Goal: Information Seeking & Learning: Learn about a topic

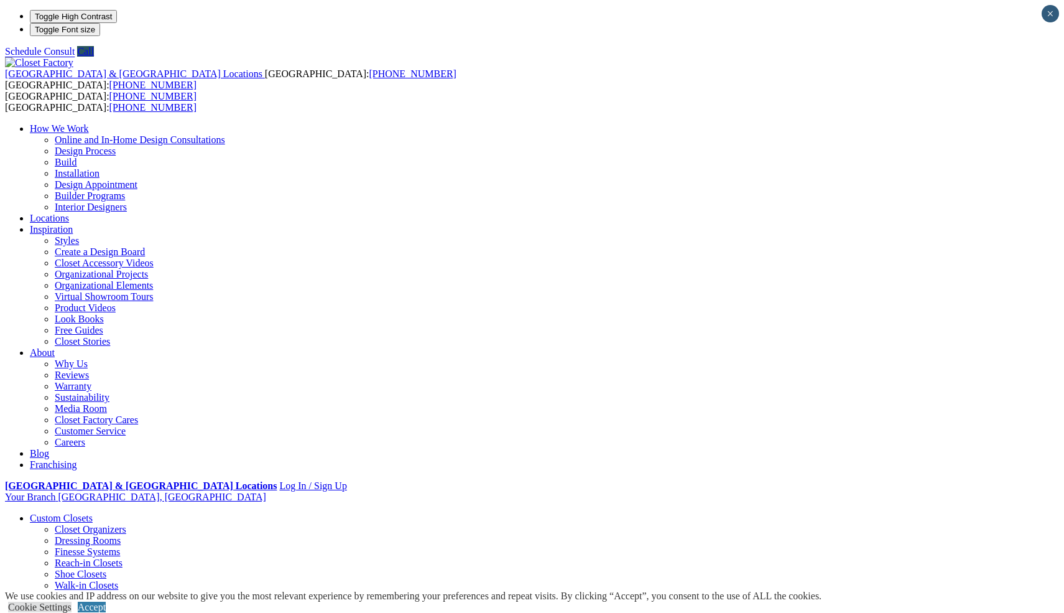
click at [82, 612] on link "Home Office" at bounding box center [56, 618] width 52 height 11
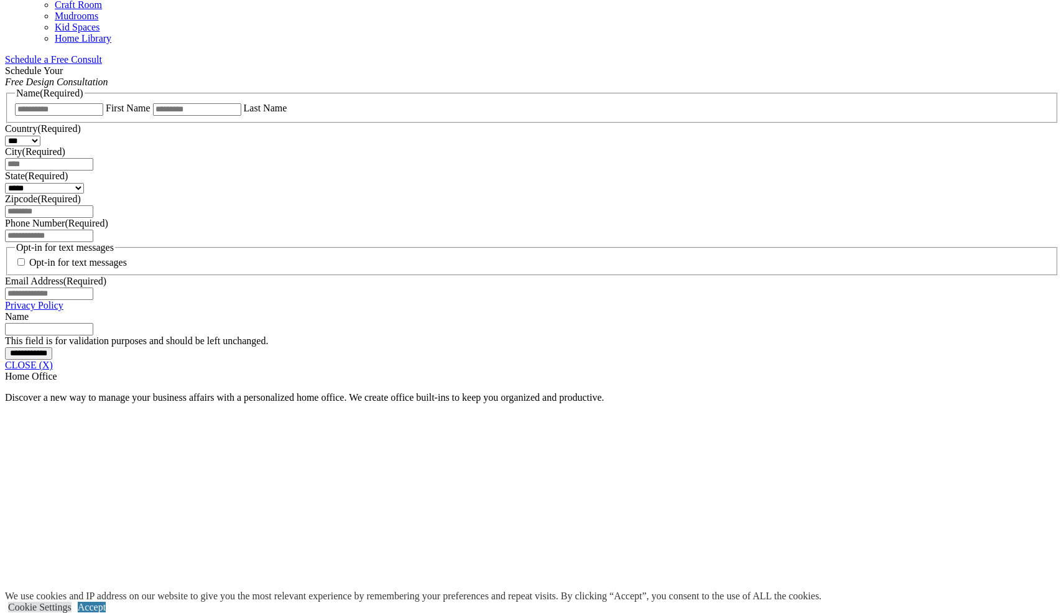
scroll to position [792, 0]
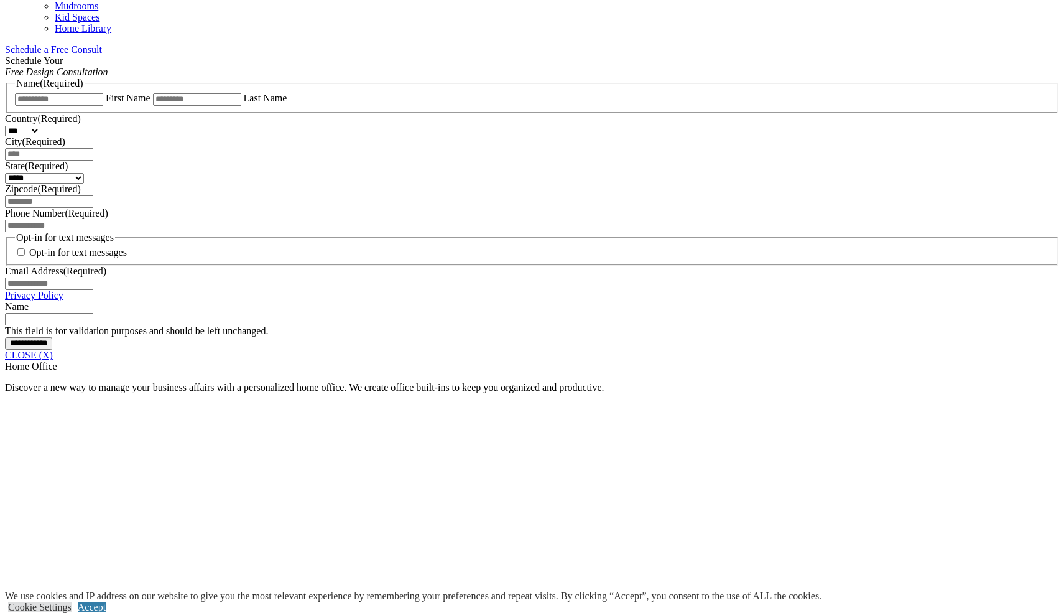
click at [53, 350] on link "CLOSE (X)" at bounding box center [29, 355] width 48 height 11
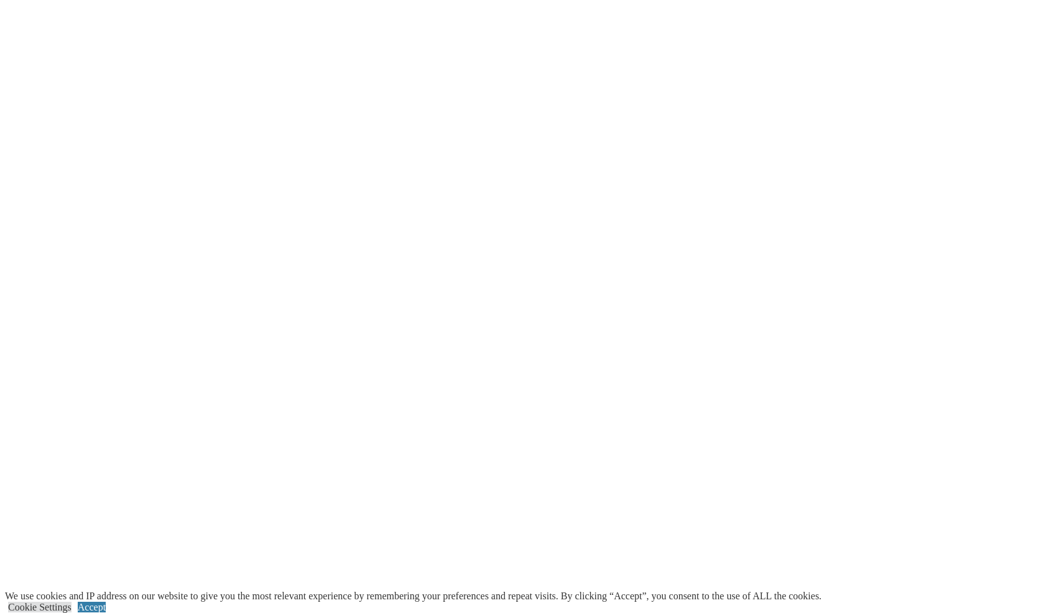
scroll to position [2929, 0]
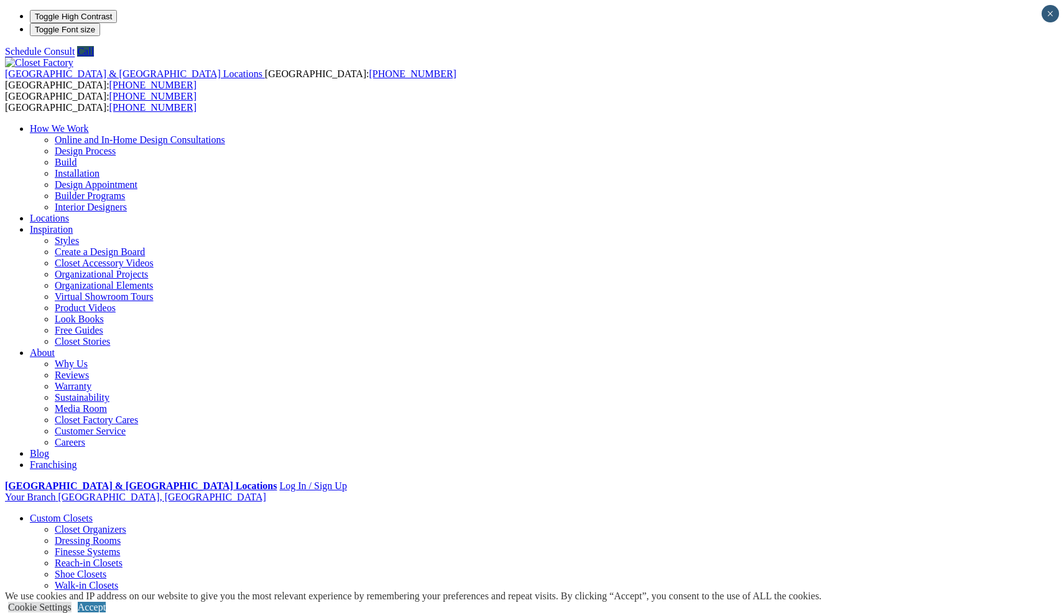
scroll to position [0, 0]
click at [796, 123] on div "How We Work Online and In-Home Design Consultations Design Process Build Instal…" at bounding box center [532, 296] width 1054 height 347
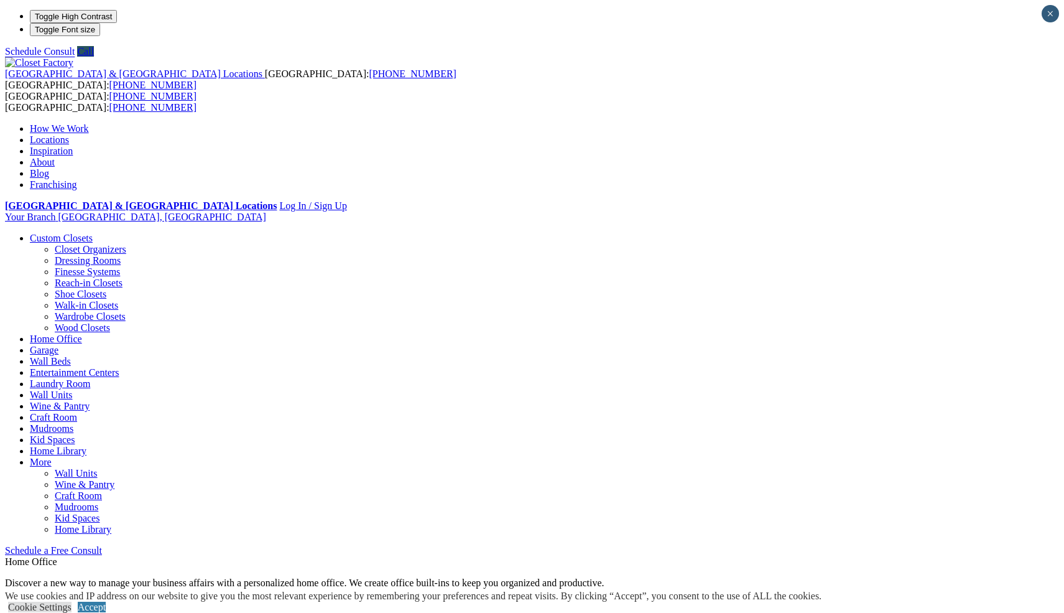
click at [90, 244] on link "Closet Organizers" at bounding box center [91, 249] width 72 height 11
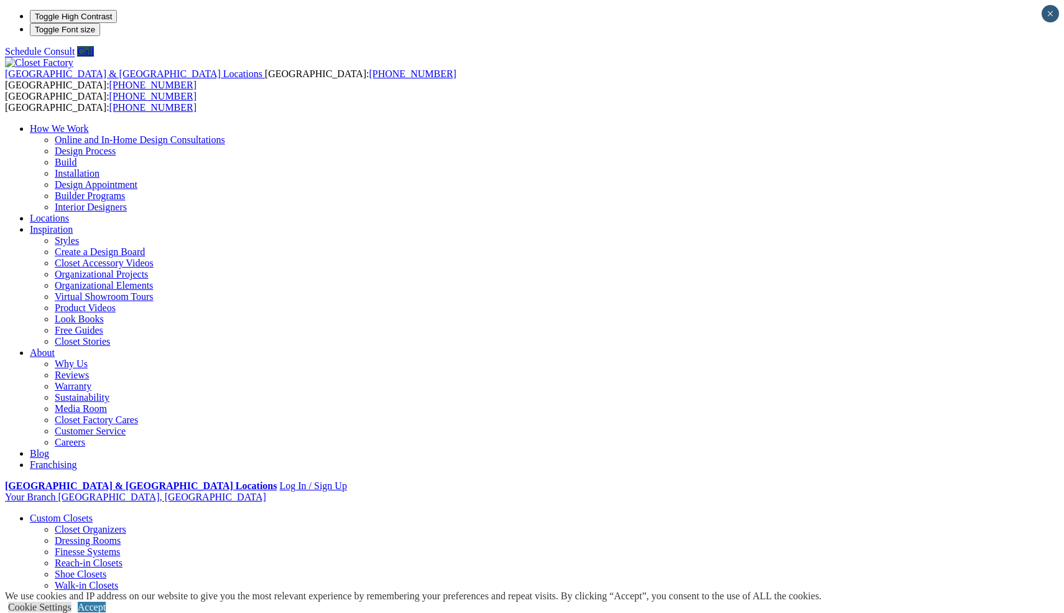
click at [815, 123] on ul "How We Work Online and In-Home Design Consultations Design Process Build Instal…" at bounding box center [532, 296] width 1054 height 347
click at [836, 123] on ul "How We Work Online and In-Home Design Consultations Design Process Build Instal…" at bounding box center [532, 296] width 1054 height 347
click at [809, 123] on div "How We Work Online and In-Home Design Consultations Design Process Build Instal…" at bounding box center [532, 296] width 1054 height 347
click at [805, 123] on ul "How We Work Online and In-Home Design Consultations Design Process Build Instal…" at bounding box center [532, 296] width 1054 height 347
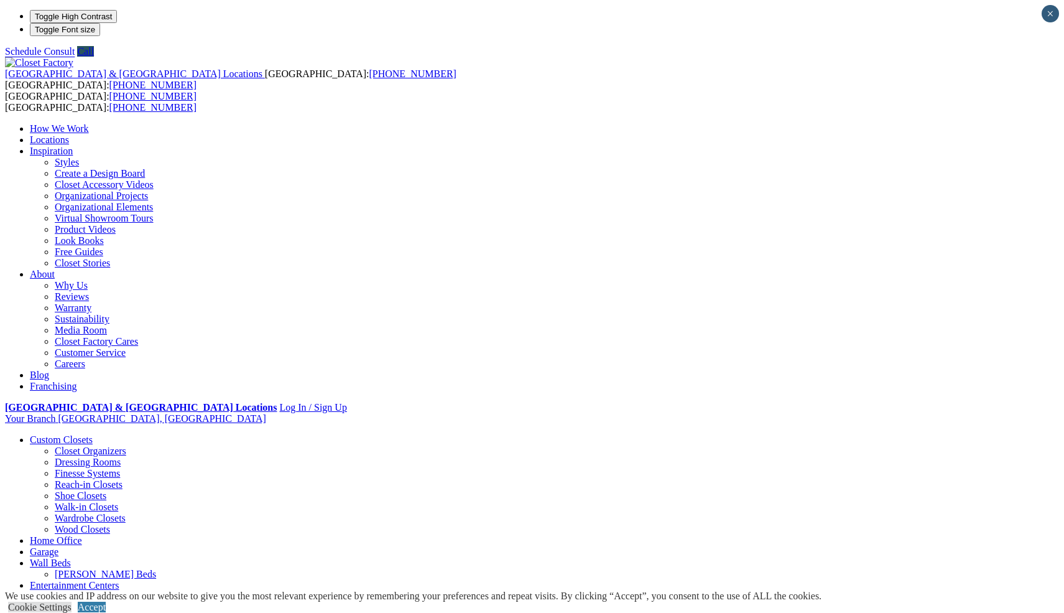
click at [69, 134] on link "Locations" at bounding box center [49, 139] width 39 height 11
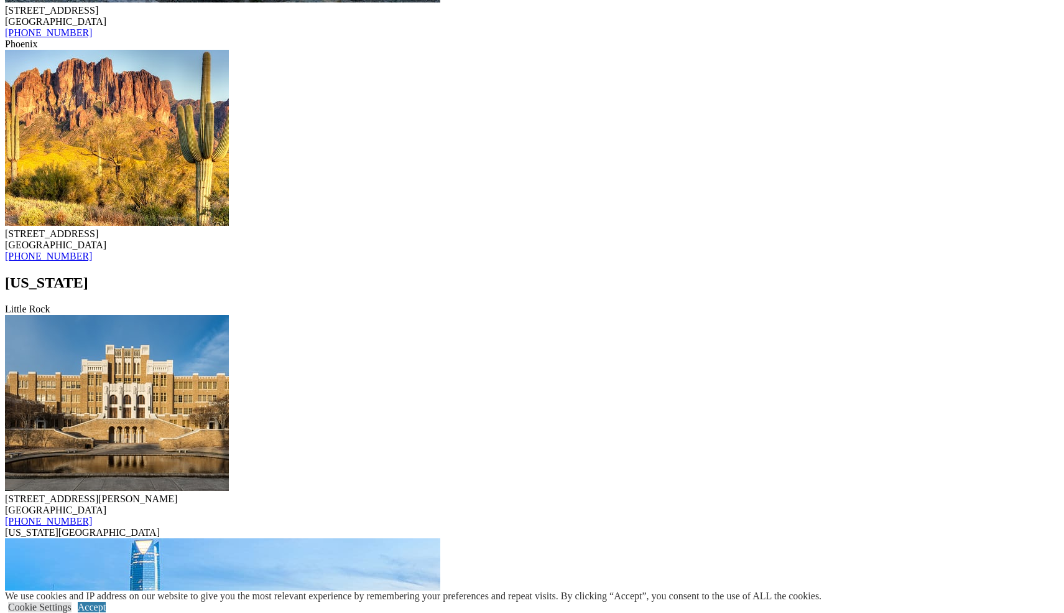
scroll to position [1761, 0]
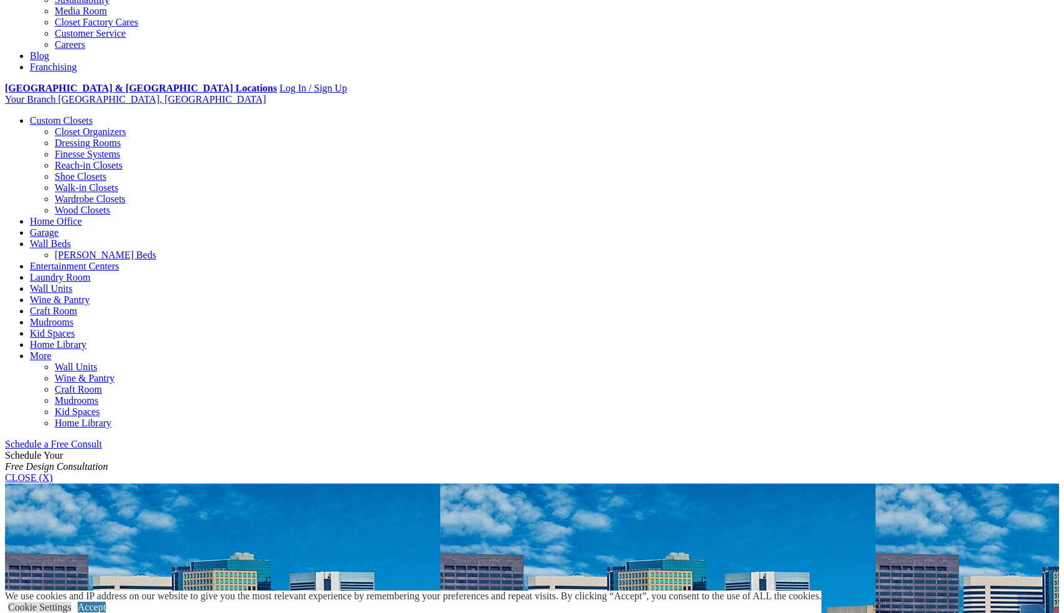
scroll to position [391, 0]
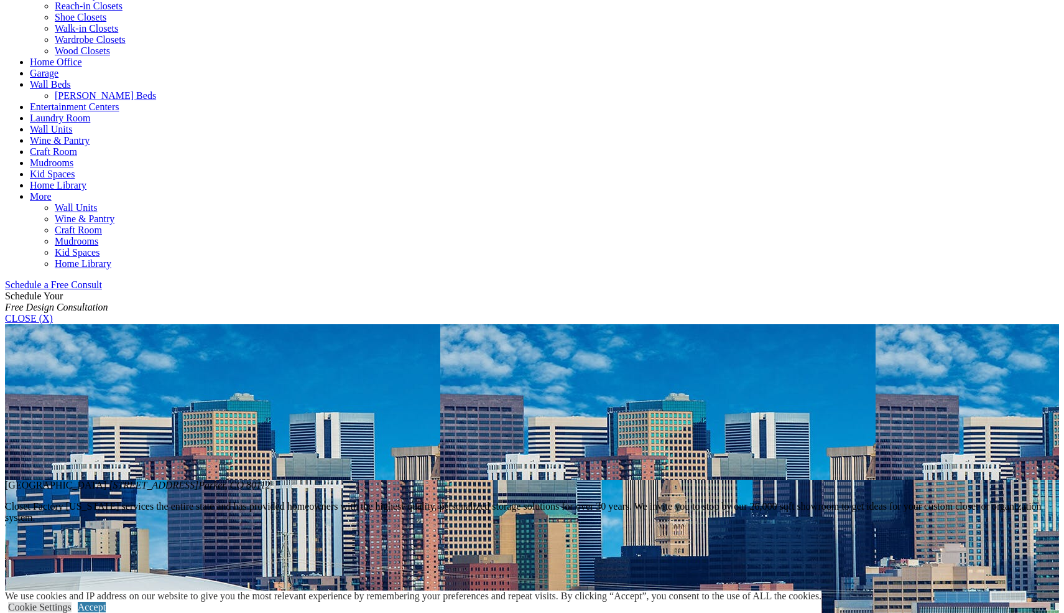
scroll to position [560, 0]
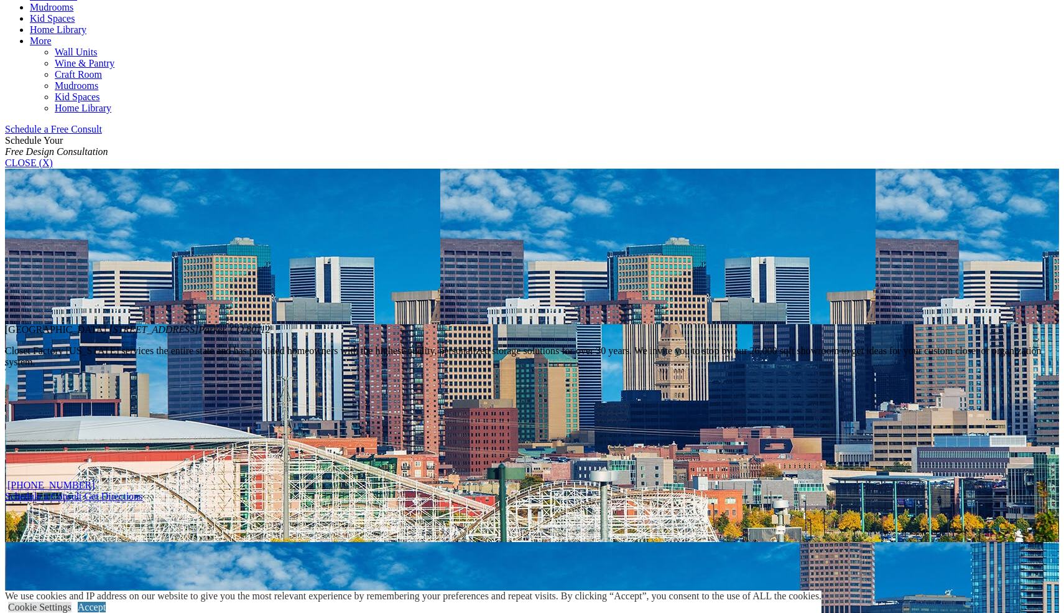
scroll to position [719, 0]
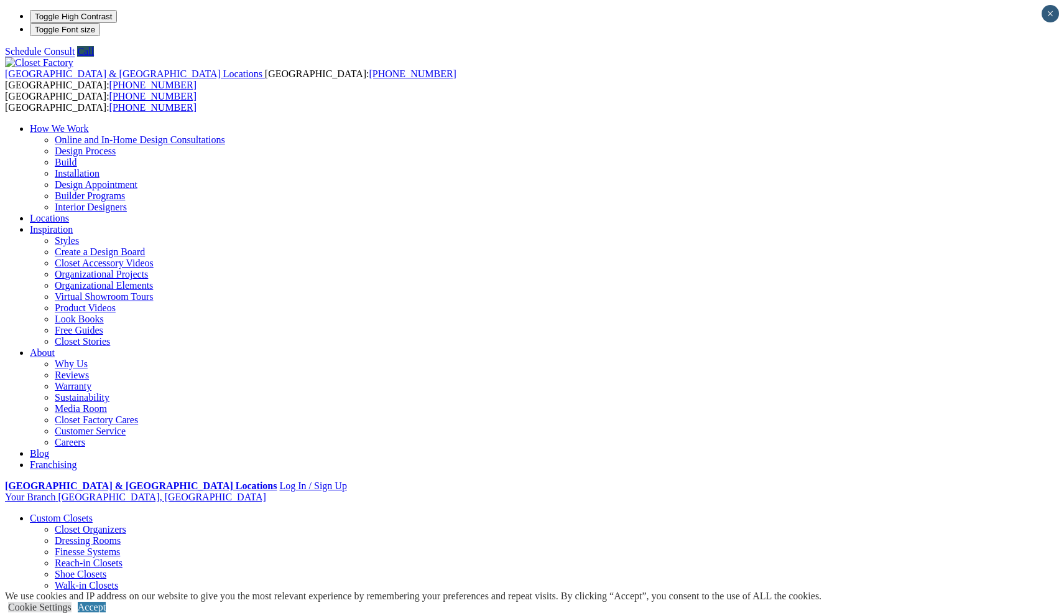
scroll to position [0, 0]
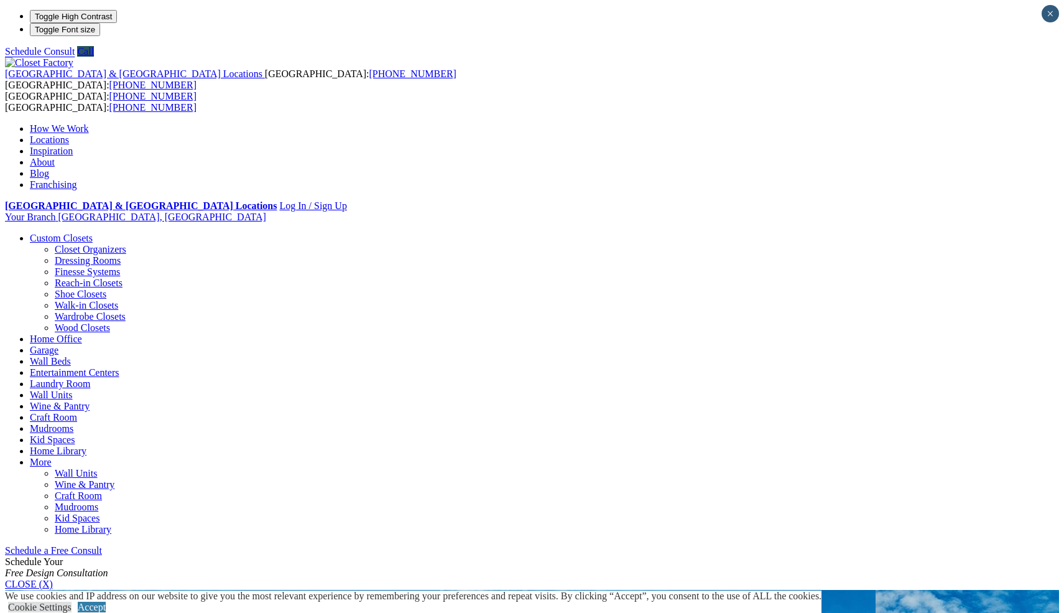
click at [82, 333] on link "Home Office" at bounding box center [56, 338] width 52 height 11
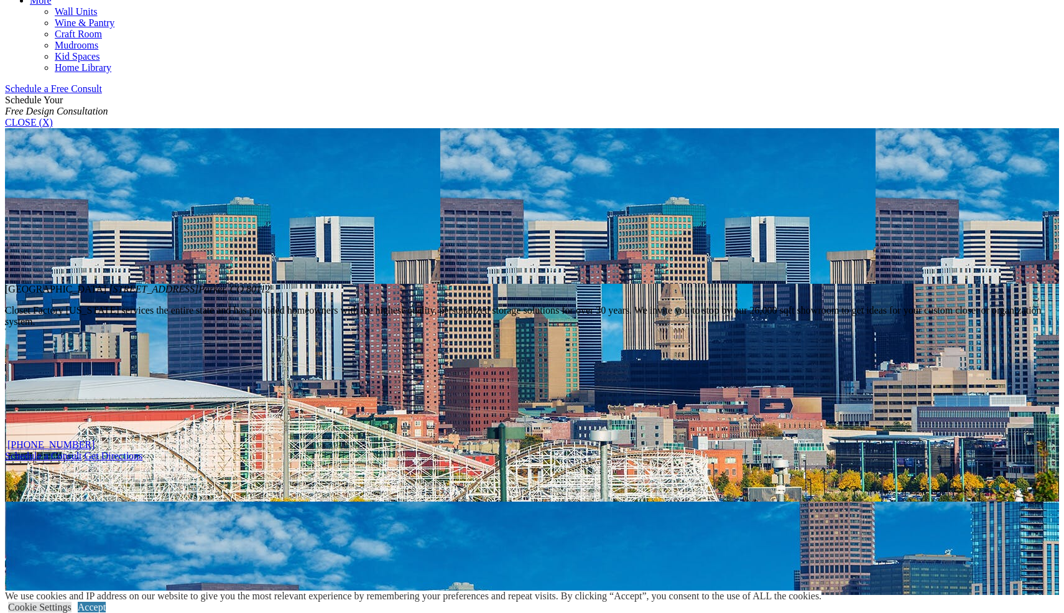
scroll to position [458, 0]
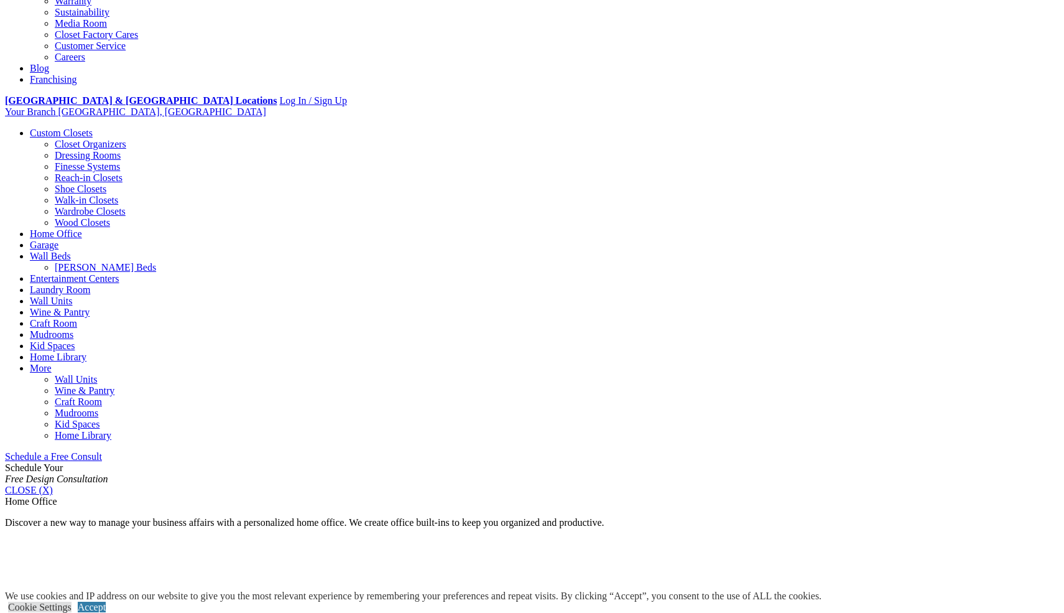
scroll to position [386, 0]
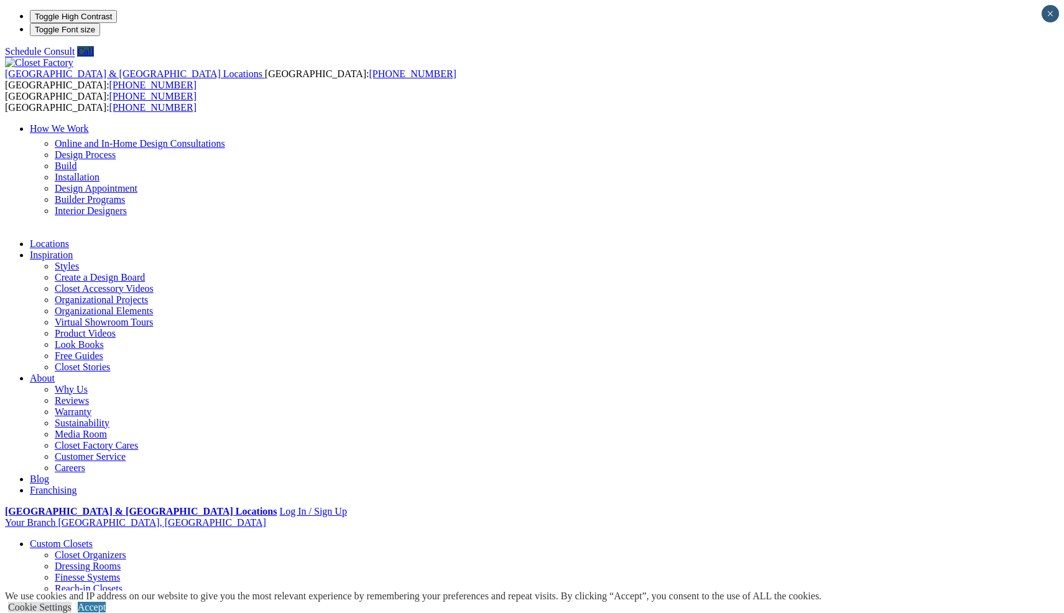
scroll to position [0, 0]
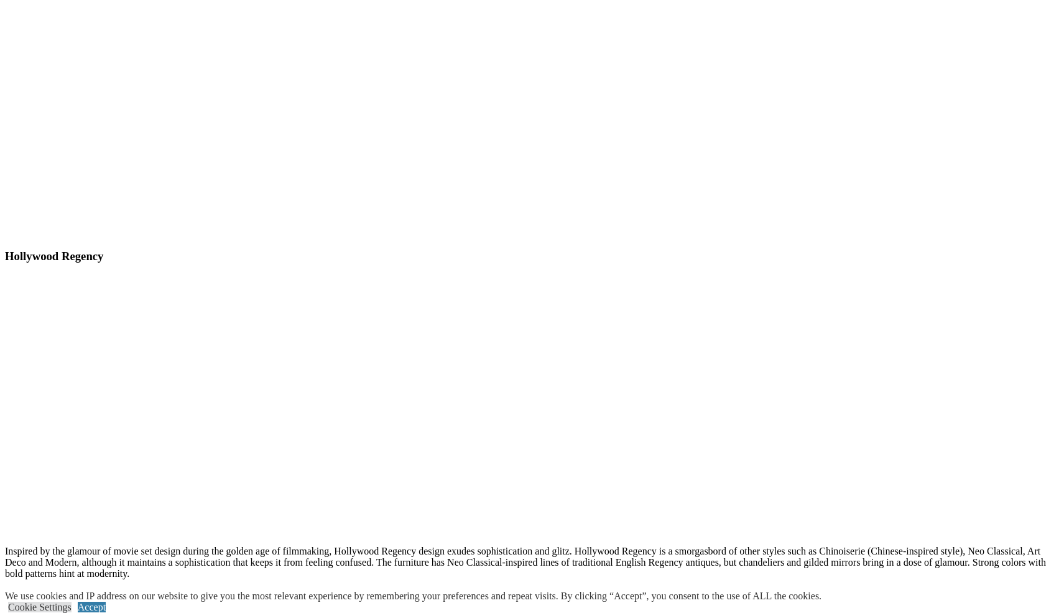
scroll to position [6588, 0]
